Goal: Communication & Community: Connect with others

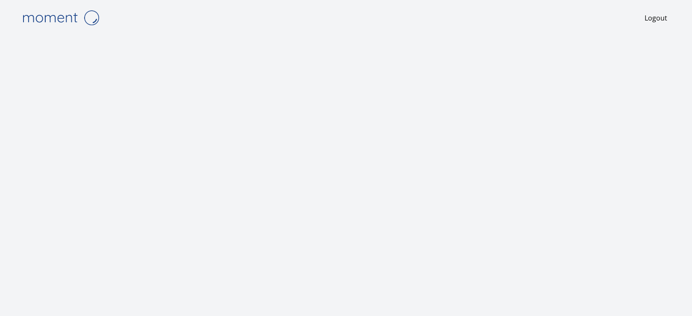
click at [21, 148] on iframe at bounding box center [226, 188] width 411 height 278
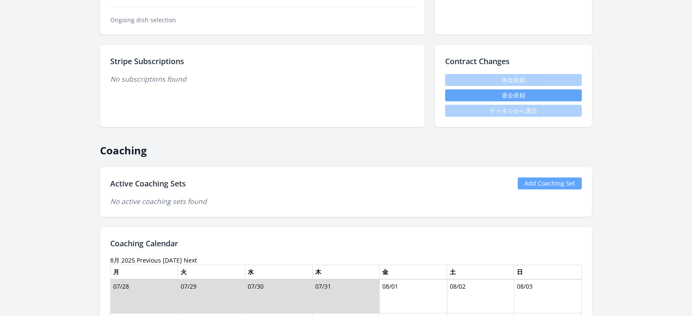
scroll to position [242, 0]
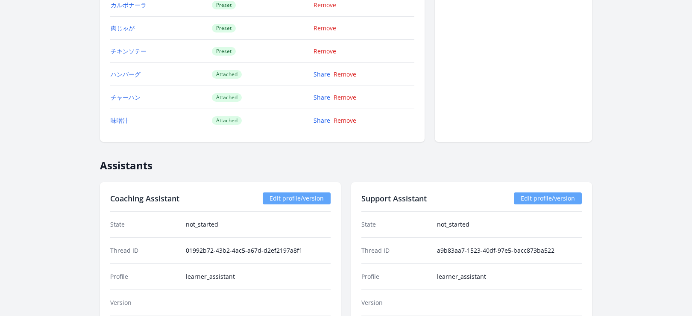
scroll to position [425, 0]
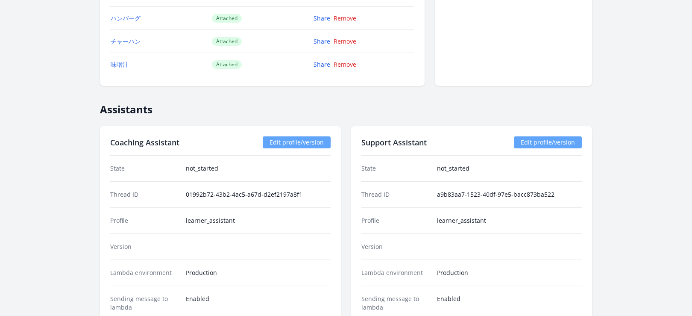
scroll to position [703, 0]
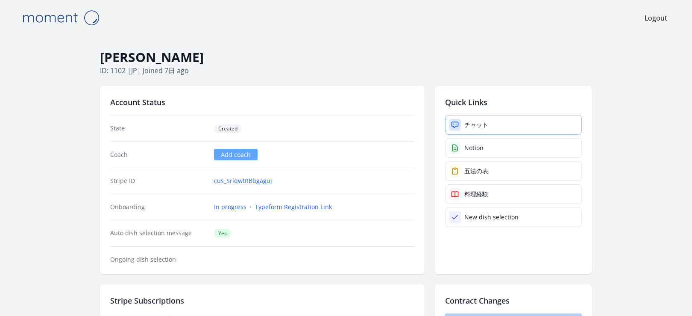
click at [469, 122] on div "チャット" at bounding box center [476, 124] width 24 height 9
click at [465, 125] on div "チャット" at bounding box center [476, 124] width 24 height 9
